Goal: Transaction & Acquisition: Purchase product/service

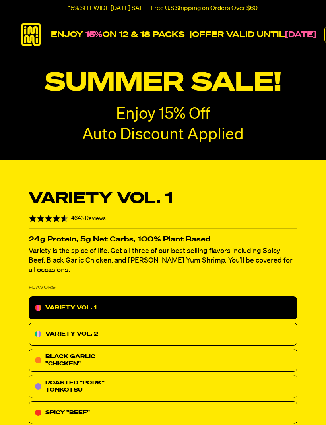
radio input "true"
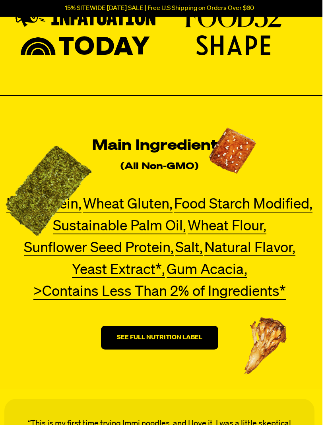
scroll to position [2832, 4]
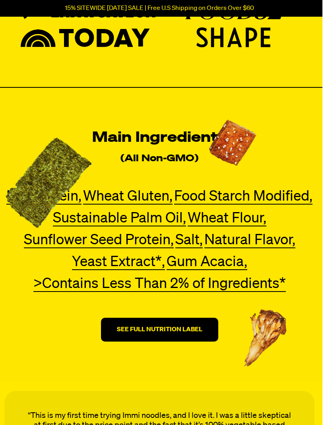
click at [183, 327] on strong "SEE FULL NUTRITION LABEL" at bounding box center [159, 330] width 85 height 6
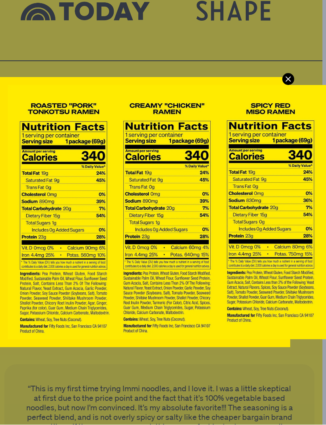
scroll to position [0, 36]
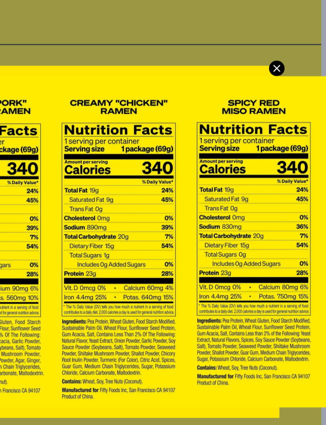
click at [282, 74] on icon "Modal" at bounding box center [288, 80] width 12 height 12
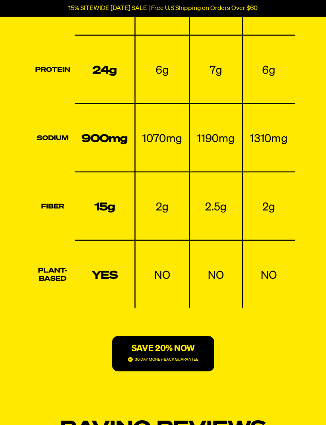
scroll to position [2076, 0]
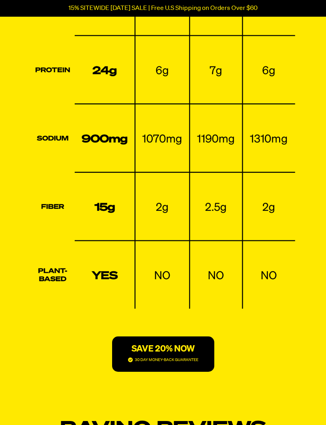
click at [178, 345] on p "SAVE 20% NOW" at bounding box center [163, 350] width 70 height 10
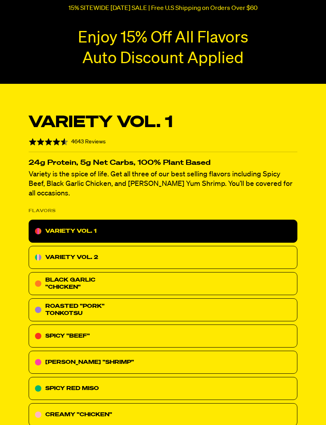
scroll to position [3950, 0]
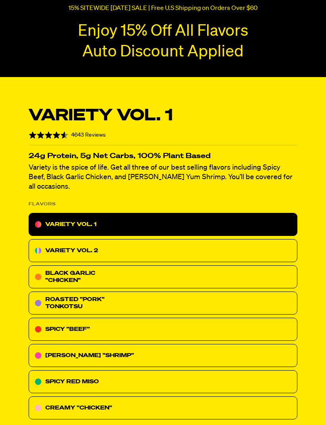
radio input "true"
click at [142, 239] on div "VARIETY VOL. 2" at bounding box center [163, 250] width 269 height 23
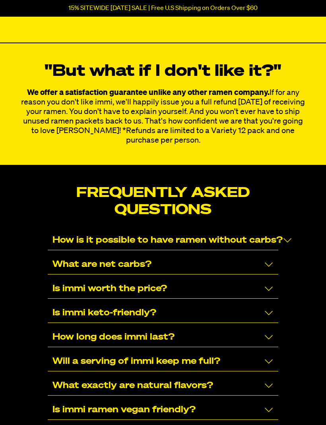
scroll to position [4782, 0]
click at [268, 284] on icon "Collapse/Expand" at bounding box center [269, 289] width 10 height 10
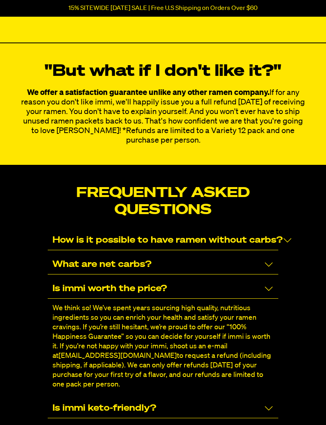
click at [270, 284] on icon "Collapse/Expand" at bounding box center [269, 289] width 10 height 10
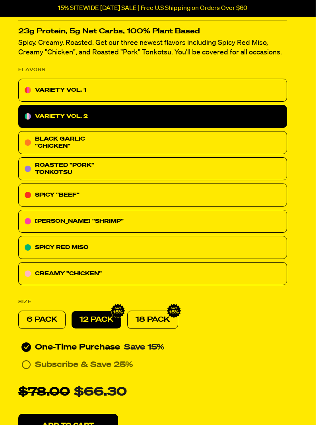
scroll to position [4072, 10]
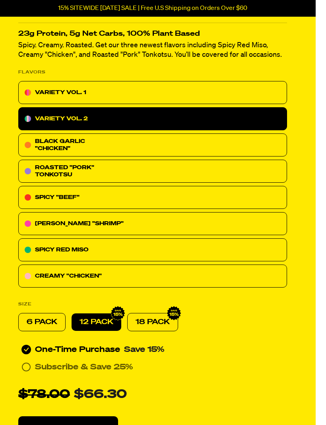
click at [184, 81] on div "VARIETY VOL. 1" at bounding box center [152, 92] width 269 height 23
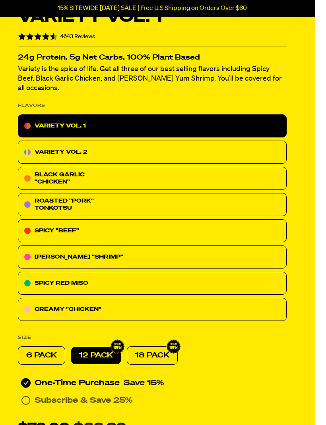
scroll to position [4048, 11]
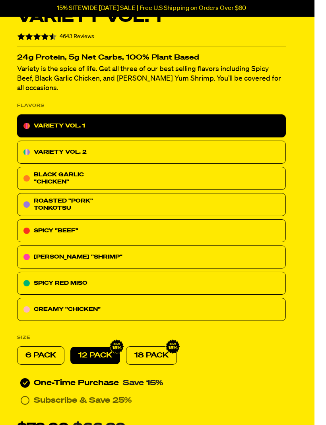
click at [239, 141] on div "VARIETY VOL. 2" at bounding box center [151, 152] width 269 height 23
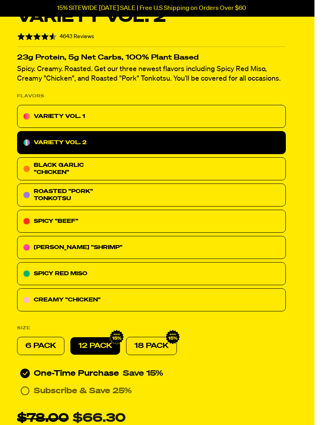
click at [241, 108] on div "VARIETY VOL. 1" at bounding box center [151, 116] width 269 height 23
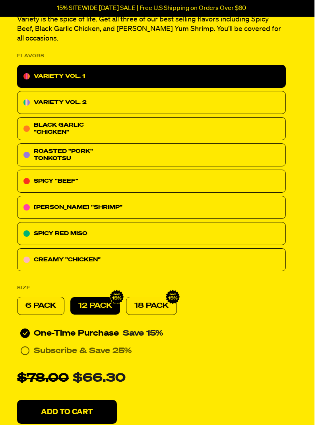
scroll to position [4098, 12]
click at [80, 408] on p "Add To Cart" at bounding box center [67, 412] width 52 height 8
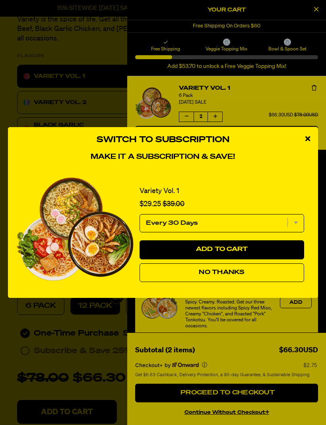
click at [248, 283] on button "No Thanks" at bounding box center [222, 273] width 165 height 19
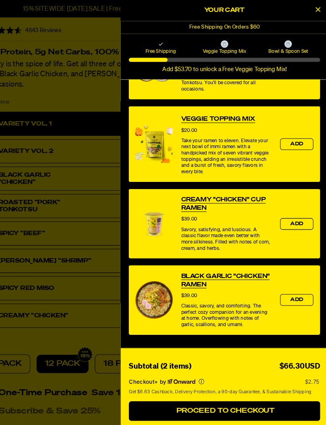
scroll to position [241, 0]
click at [239, 396] on span "Proceed to Checkout" at bounding box center [227, 393] width 96 height 6
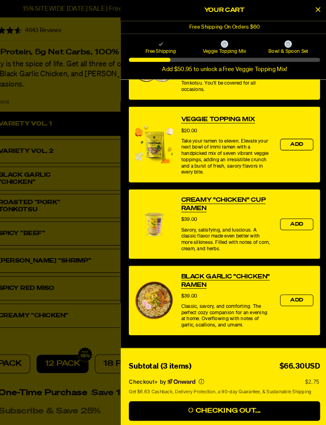
scroll to position [4062, 35]
